Goal: Task Accomplishment & Management: Use online tool/utility

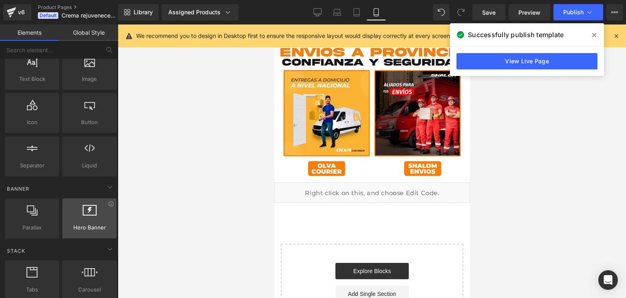
scroll to position [0, 143]
click at [111, 202] on icon at bounding box center [111, 204] width 6 height 6
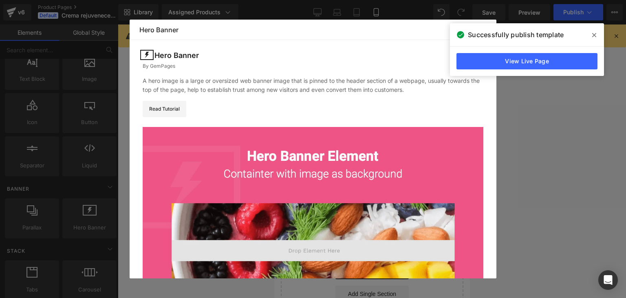
drag, startPoint x: 483, startPoint y: 77, endPoint x: 482, endPoint y: 86, distance: 8.6
click at [482, 40] on header "Library Elements Blocks Templates Saved Library Hero Banner" at bounding box center [313, 30] width 367 height 20
click at [597, 31] on span at bounding box center [594, 35] width 13 height 13
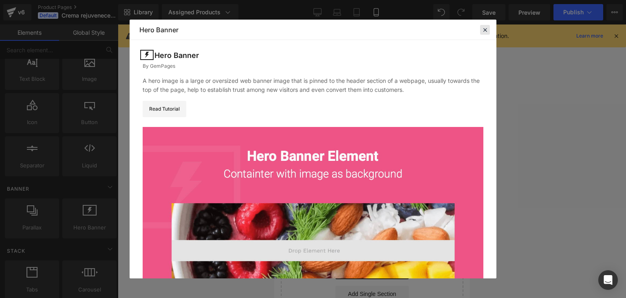
click at [484, 29] on icon at bounding box center [485, 29] width 7 height 7
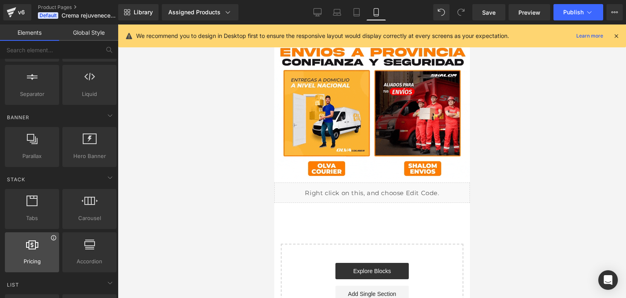
click at [54, 237] on icon at bounding box center [53, 237] width 5 height 5
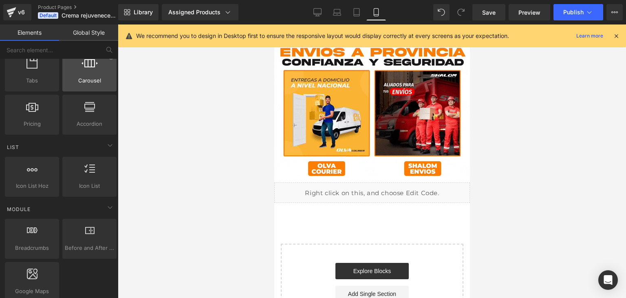
scroll to position [282, 0]
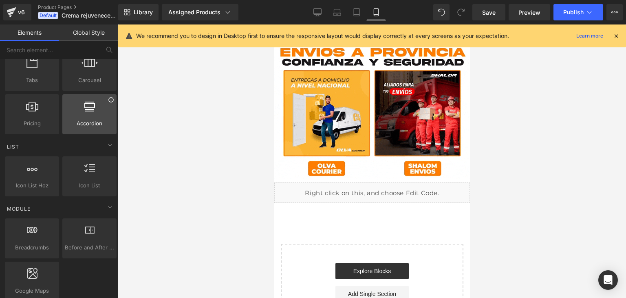
click at [108, 100] on icon at bounding box center [111, 100] width 6 height 6
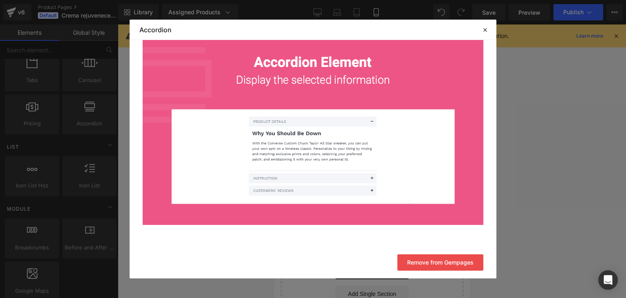
scroll to position [0, 143]
click at [489, 31] on icon at bounding box center [485, 29] width 7 height 7
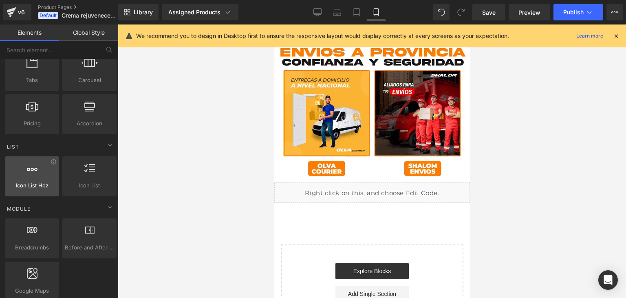
scroll to position [0, 0]
click at [53, 162] on icon at bounding box center [53, 161] width 5 height 5
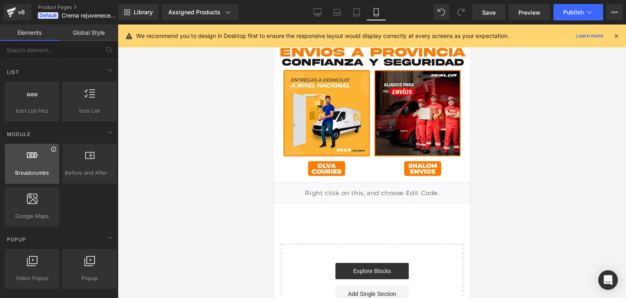
click at [52, 148] on icon at bounding box center [54, 149] width 6 height 6
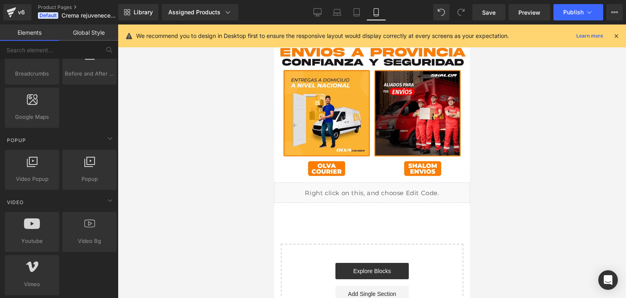
scroll to position [456, 0]
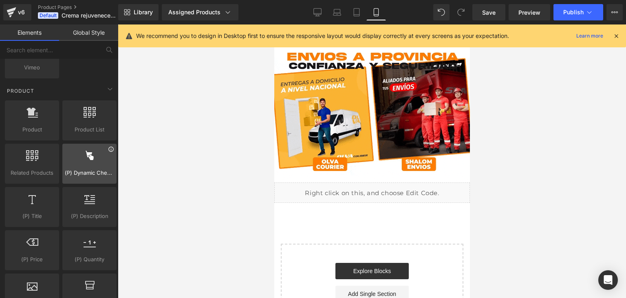
click at [109, 147] on icon at bounding box center [111, 149] width 6 height 6
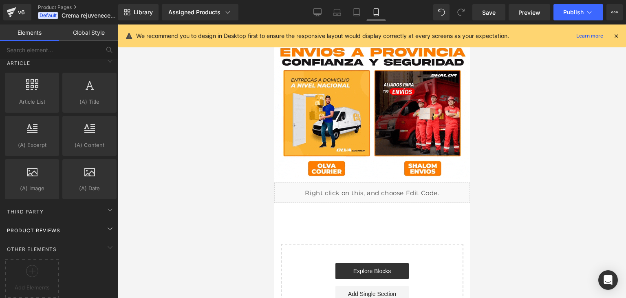
click at [96, 222] on div "Product Reviews" at bounding box center [60, 230] width 115 height 16
click at [107, 224] on icon at bounding box center [110, 229] width 10 height 10
click at [62, 222] on div "Product Reviews" at bounding box center [60, 230] width 115 height 16
click at [52, 226] on span "Product Reviews" at bounding box center [33, 230] width 55 height 8
click at [97, 203] on div "Third Party" at bounding box center [60, 211] width 115 height 16
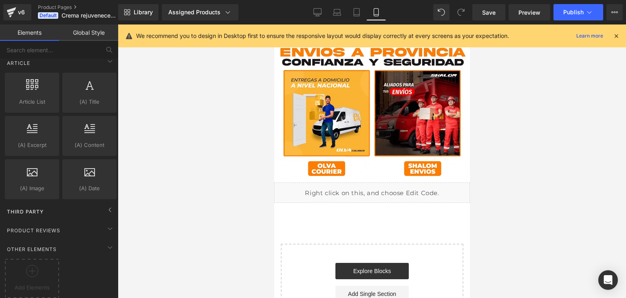
click at [97, 203] on div "Third Party" at bounding box center [60, 211] width 115 height 16
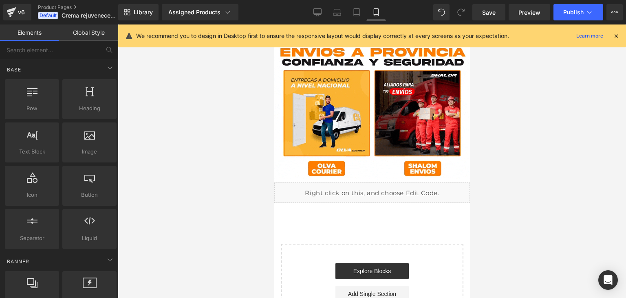
click at [95, 29] on link "Global Style" at bounding box center [88, 32] width 59 height 16
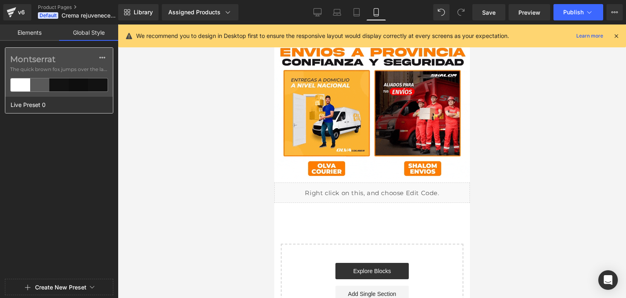
click at [97, 65] on div "Montserrat The quick brown fox jumps over the lazy..." at bounding box center [59, 72] width 108 height 49
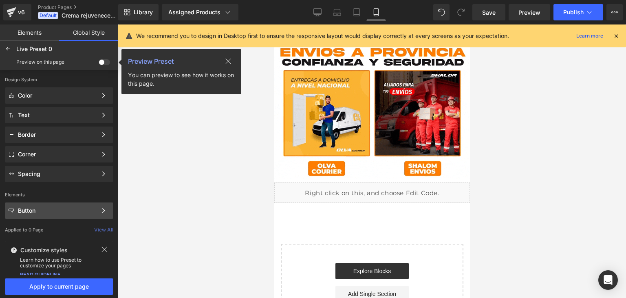
click at [96, 209] on div "Button" at bounding box center [57, 210] width 79 height 7
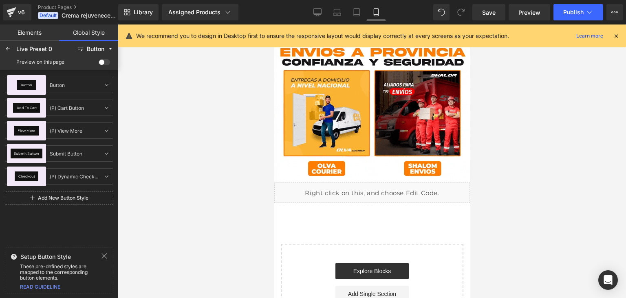
click at [20, 47] on div "Live Preset 0" at bounding box center [44, 49] width 57 height 7
click at [5, 48] on icon at bounding box center [8, 49] width 7 height 7
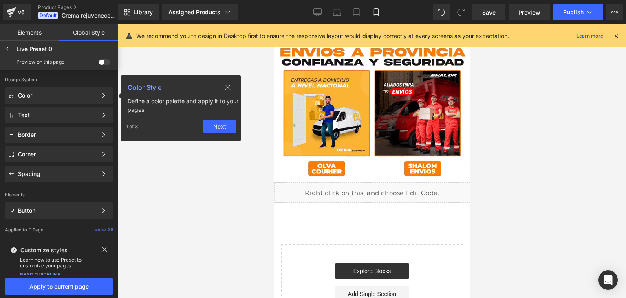
click at [32, 35] on link "Elements" at bounding box center [29, 32] width 59 height 16
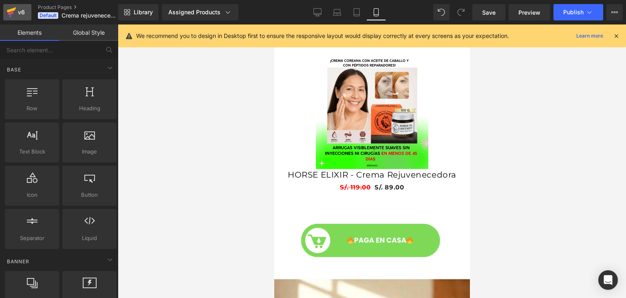
click at [16, 12] on div "v6" at bounding box center [21, 12] width 10 height 11
